Goal: Information Seeking & Learning: Learn about a topic

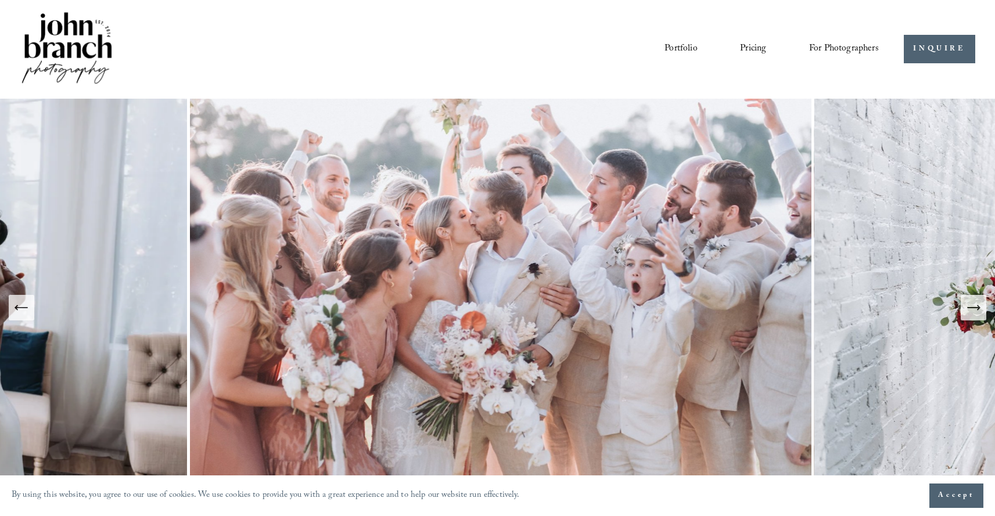
click at [758, 51] on link "Pricing" at bounding box center [753, 49] width 26 height 20
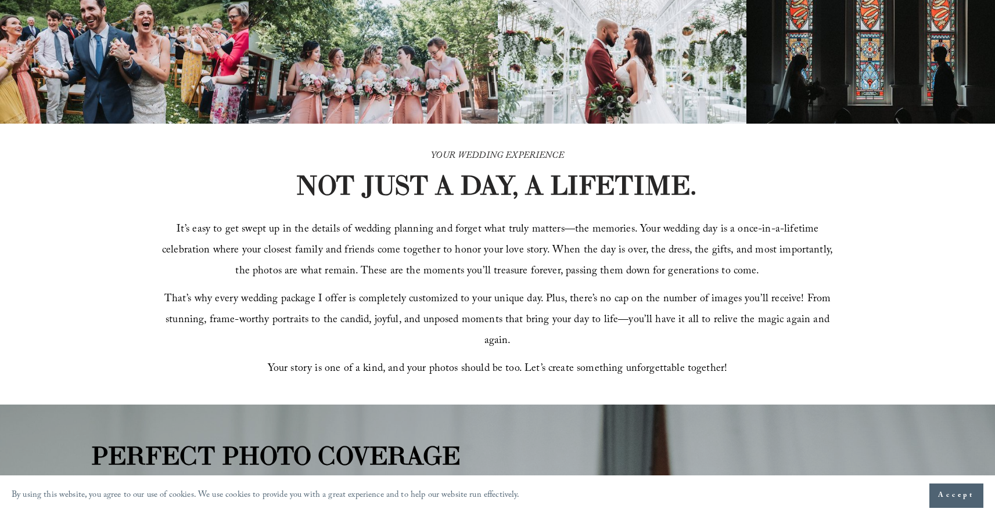
scroll to position [302, 0]
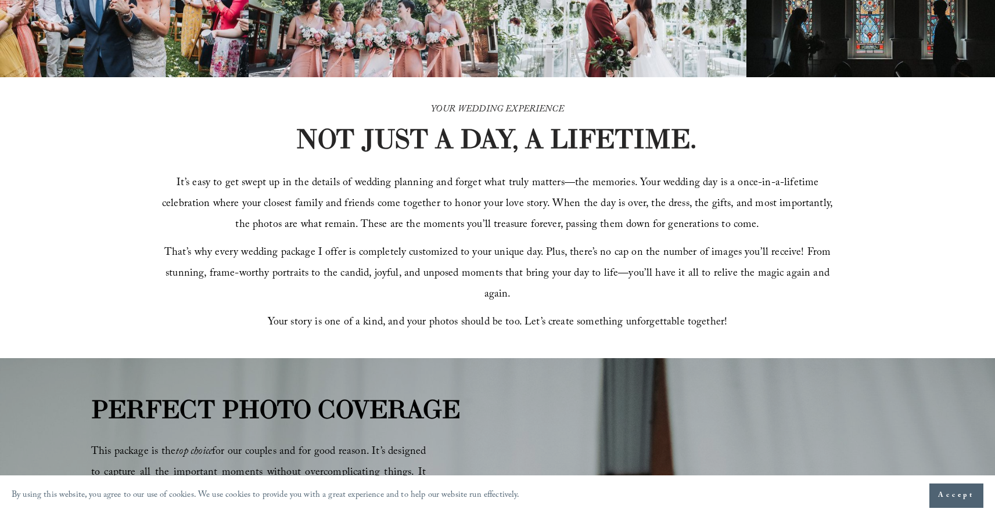
click at [950, 490] on span "Accept" at bounding box center [956, 496] width 37 height 12
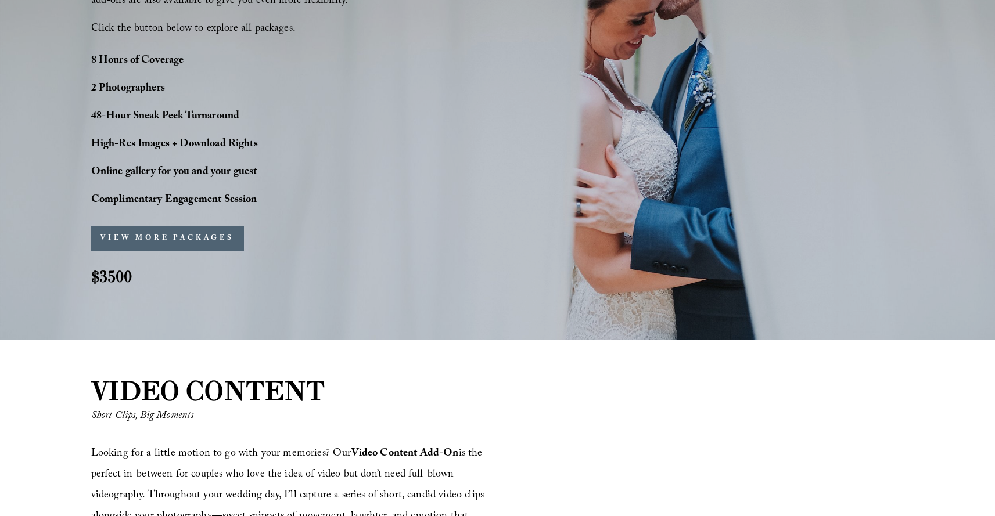
scroll to position [976, 0]
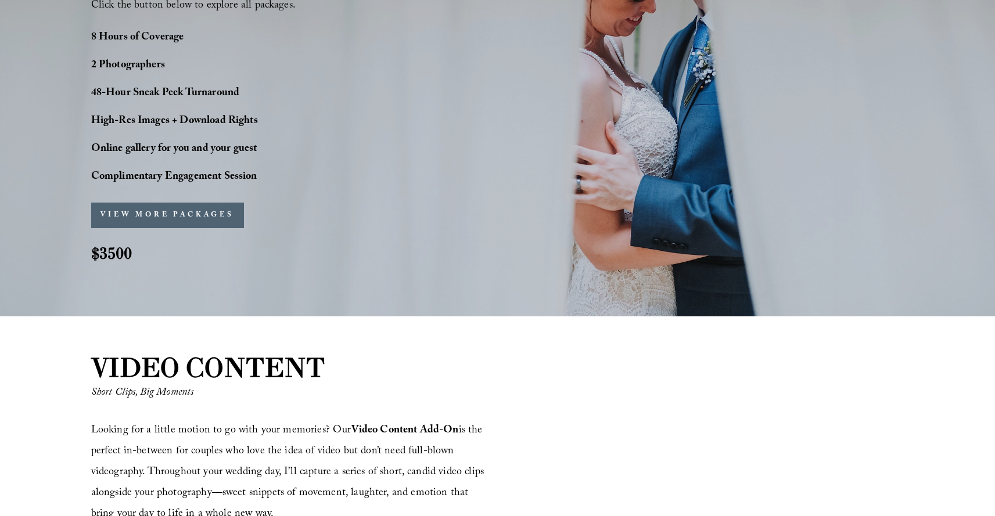
click at [164, 213] on button "VIEW MORE PACKAGES" at bounding box center [167, 216] width 153 height 26
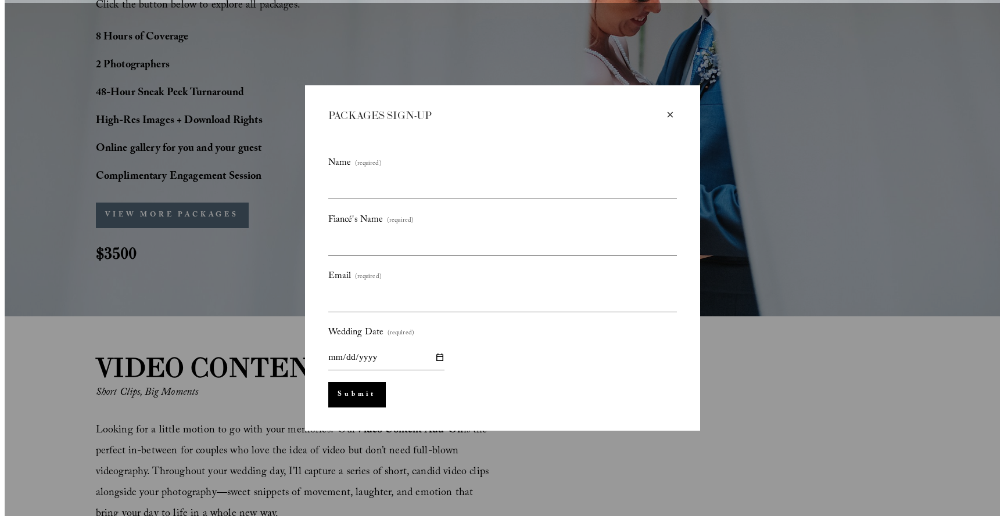
scroll to position [978, 0]
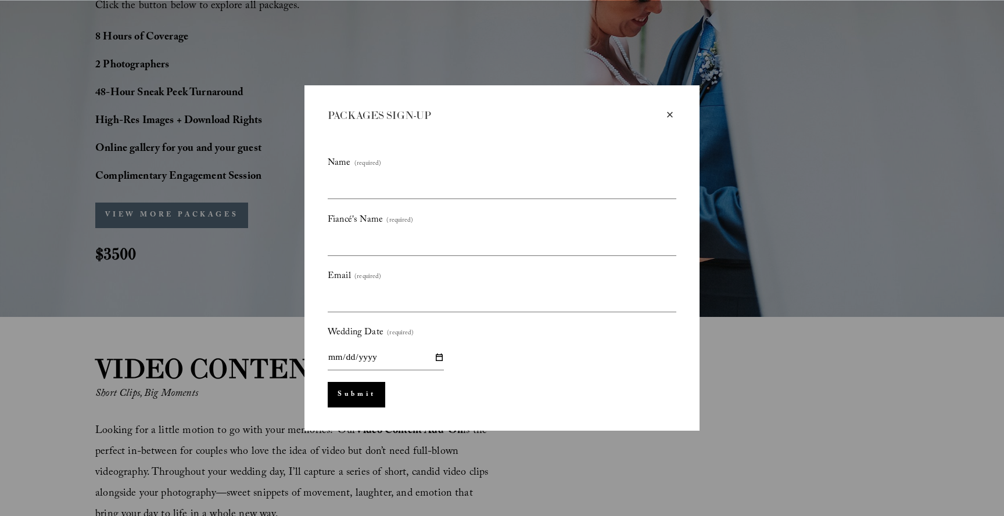
click at [58, 249] on div "× PACKAGES SIGN-UP Name (required) Fiancé's Name (required) Email (required) We…" at bounding box center [502, 258] width 1004 height 516
click at [674, 113] on div "×" at bounding box center [669, 115] width 13 height 13
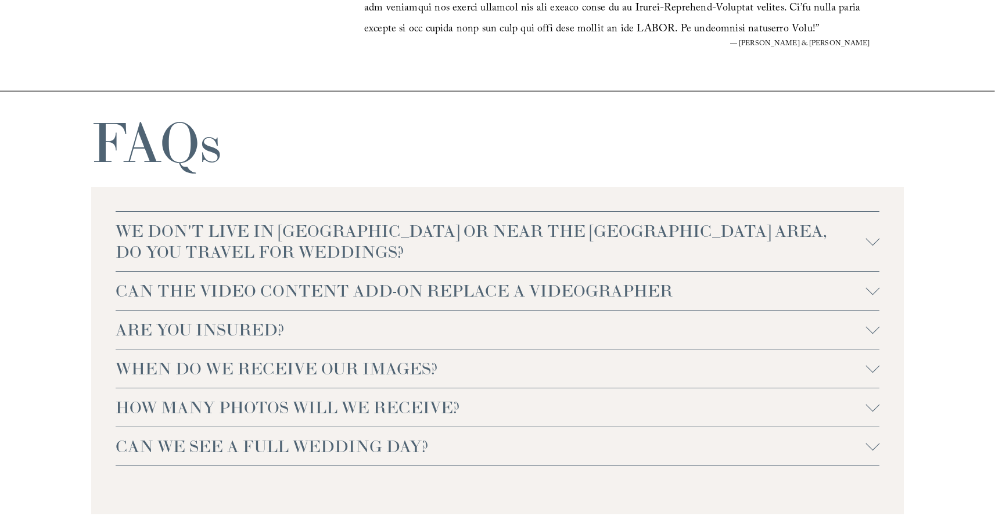
scroll to position [2417, 0]
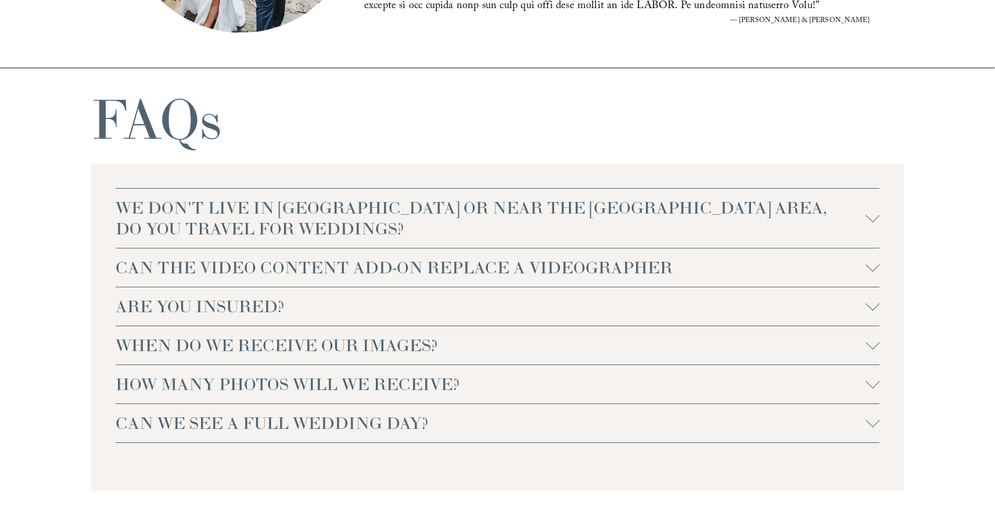
click at [870, 264] on div at bounding box center [873, 265] width 14 height 14
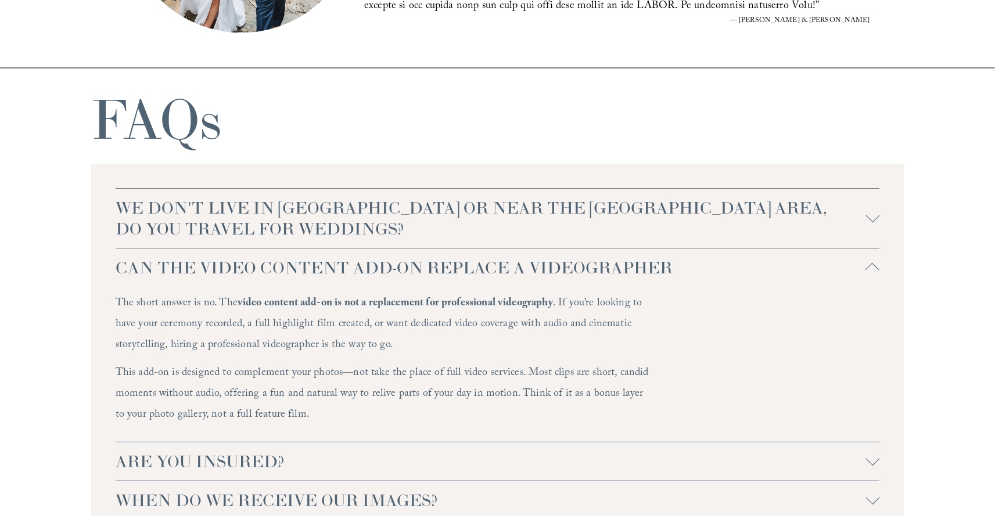
click at [870, 264] on div at bounding box center [873, 268] width 14 height 14
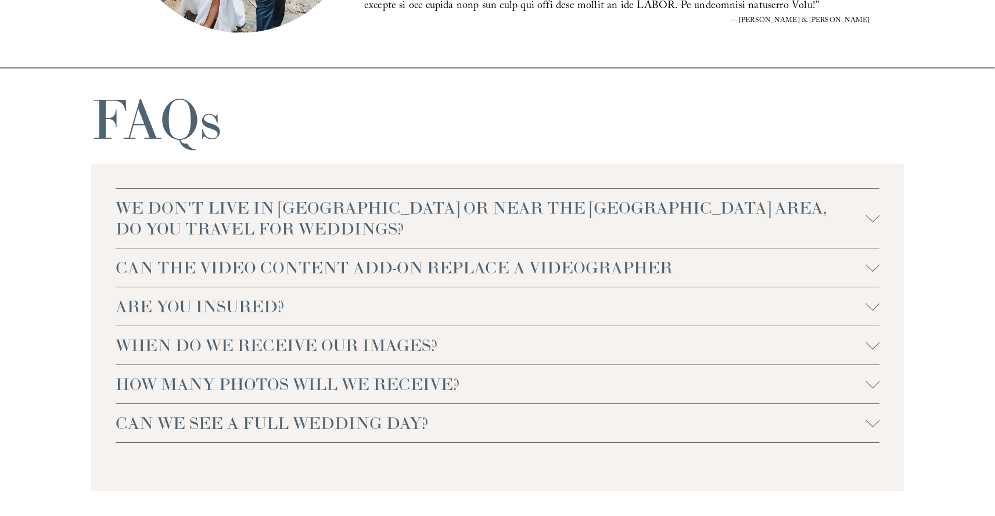
scroll to position [2510, 0]
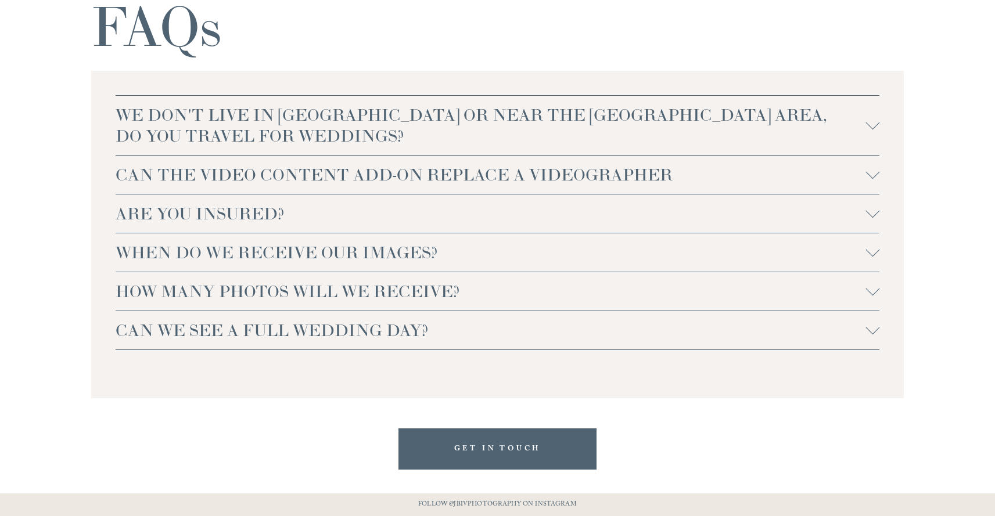
click at [867, 216] on div at bounding box center [873, 214] width 14 height 14
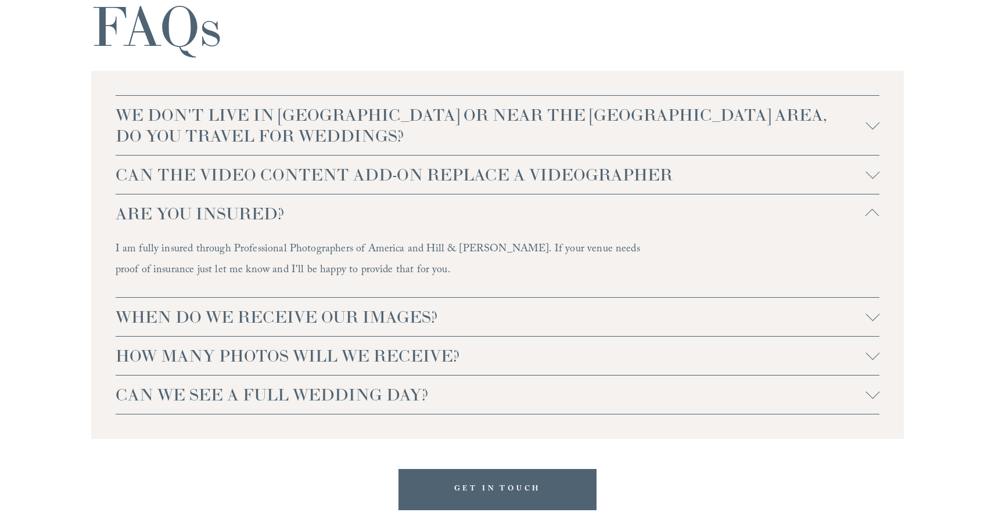
click at [868, 216] on div at bounding box center [873, 216] width 14 height 14
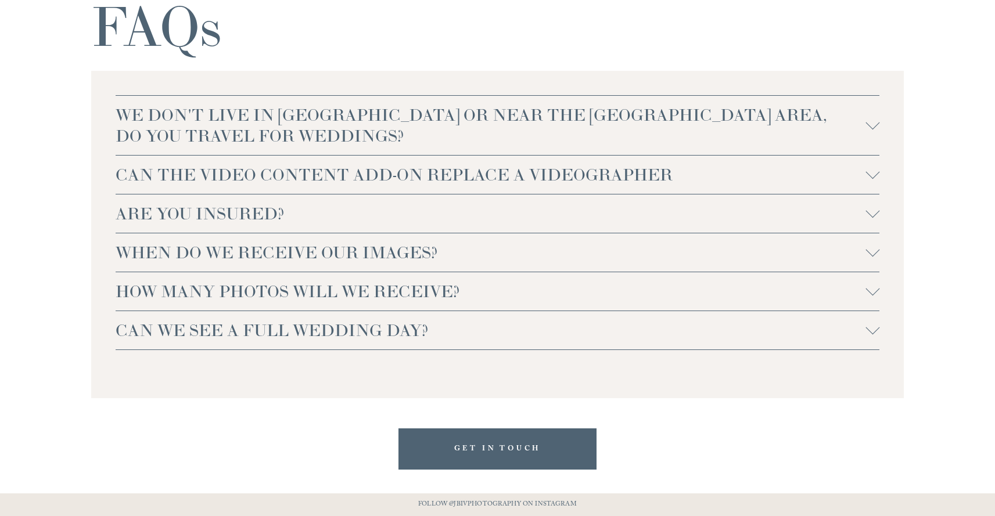
click at [881, 253] on div "WE DON'T LIVE IN NC OR NEAR THE RALEIGH AREA, DO YOU TRAVEL FOR WEDDINGS? For w…" at bounding box center [497, 235] width 813 height 328
click at [878, 253] on div at bounding box center [873, 250] width 14 height 14
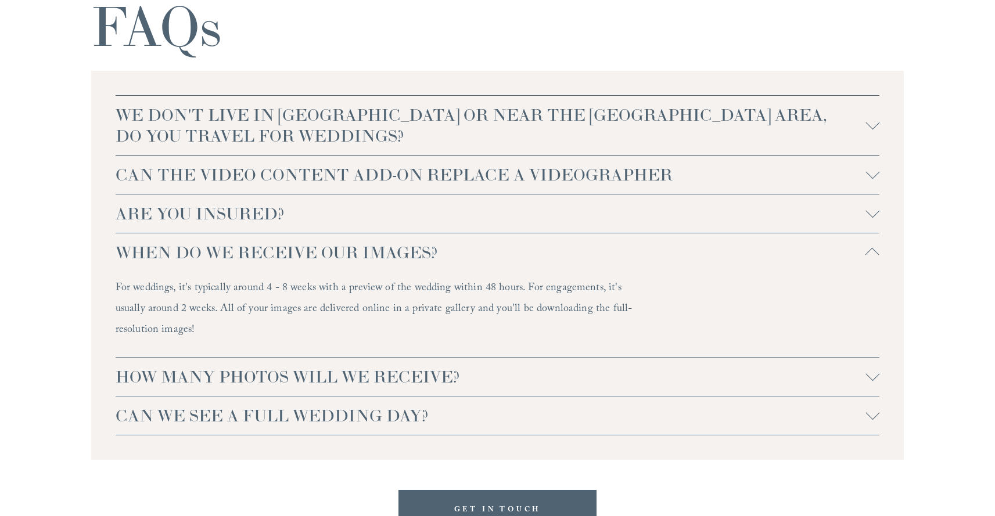
click at [881, 245] on div "WE DON'T LIVE IN NC OR NEAR THE RALEIGH AREA, DO YOU TRAVEL FOR WEDDINGS? For w…" at bounding box center [497, 265] width 813 height 389
click at [874, 249] on div at bounding box center [873, 253] width 14 height 14
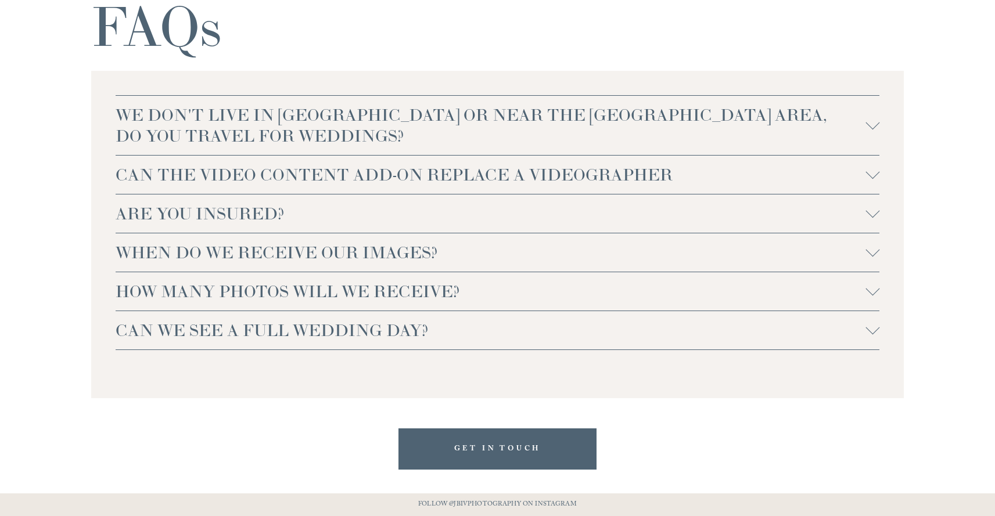
click at [869, 298] on div at bounding box center [873, 292] width 14 height 14
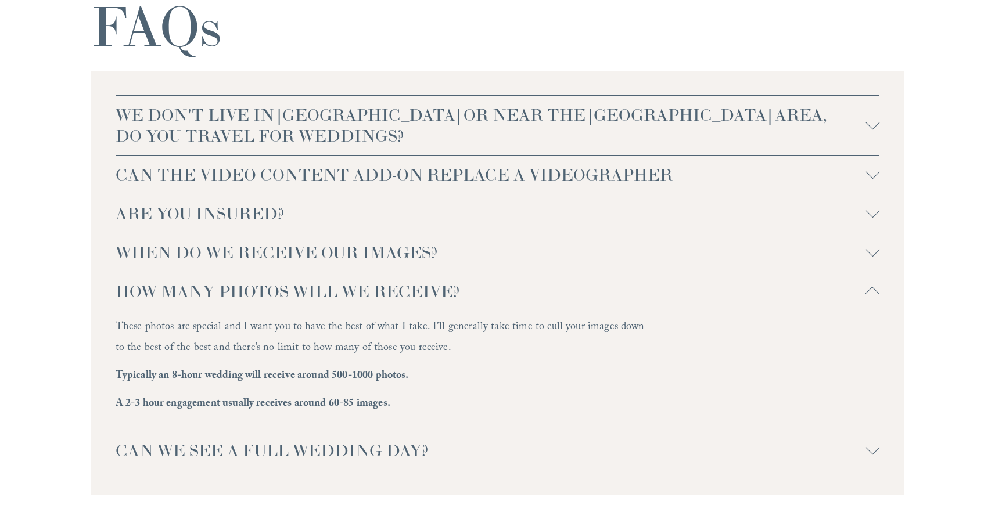
click at [873, 286] on button "HOW MANY PHOTOS WILL WE RECEIVE?" at bounding box center [498, 291] width 765 height 38
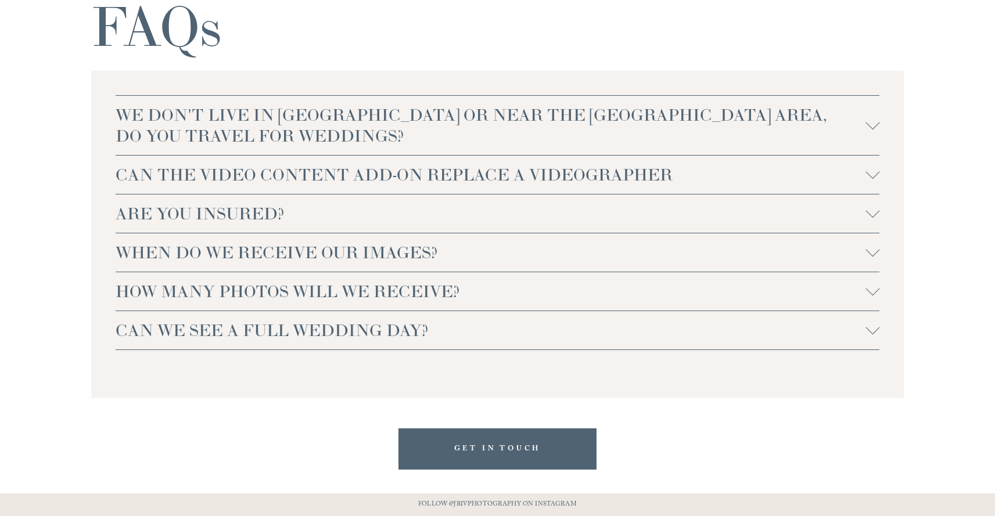
click at [865, 325] on span "CAN WE SEE A FULL WEDDING DAY?" at bounding box center [491, 330] width 751 height 21
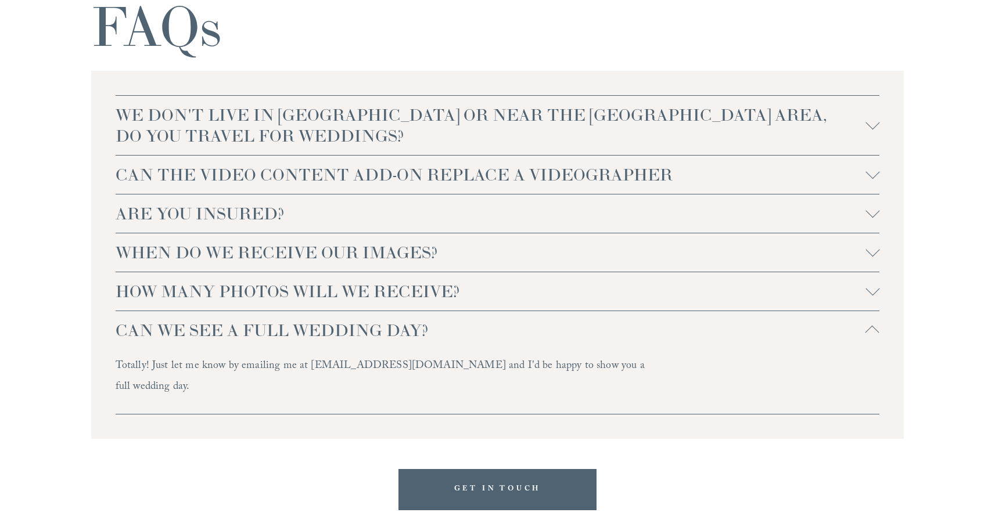
click at [866, 323] on button "CAN WE SEE A FULL WEDDING DAY?" at bounding box center [498, 330] width 765 height 38
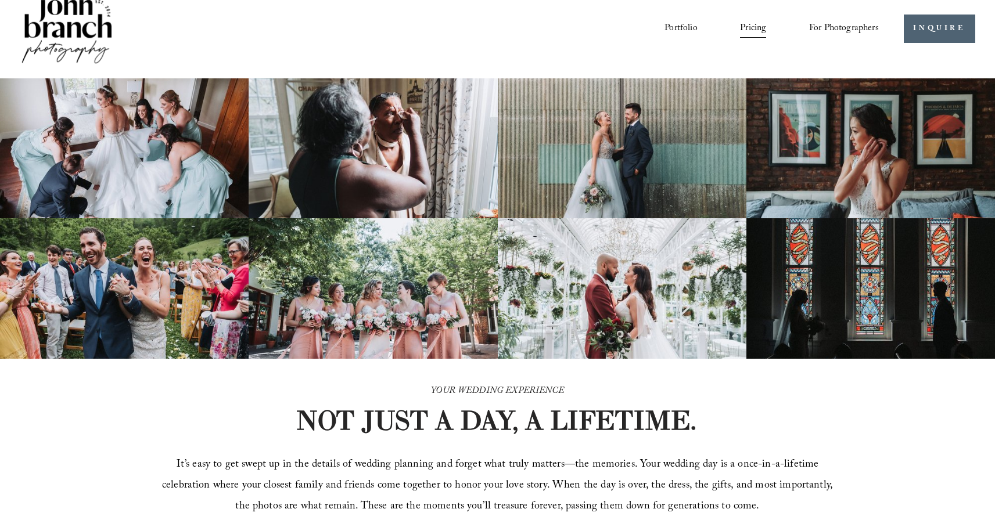
scroll to position [0, 0]
